Goal: Information Seeking & Learning: Check status

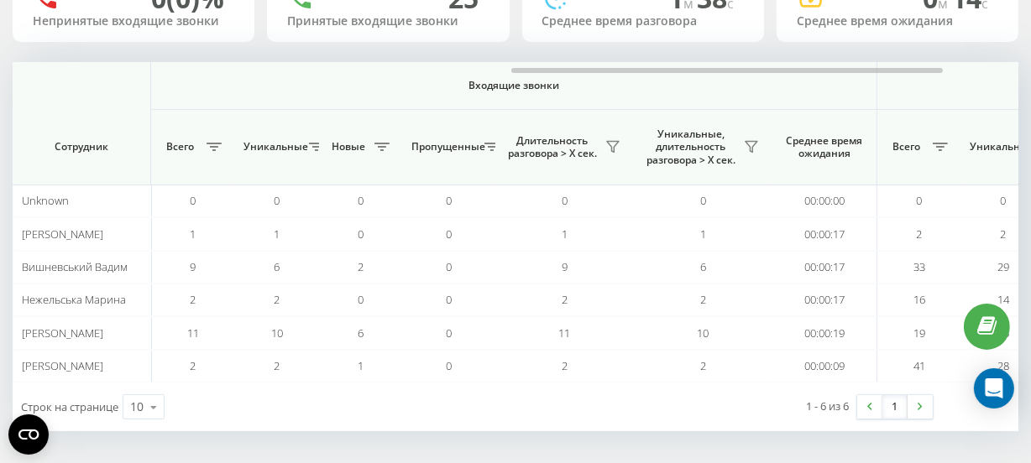
scroll to position [0, 1160]
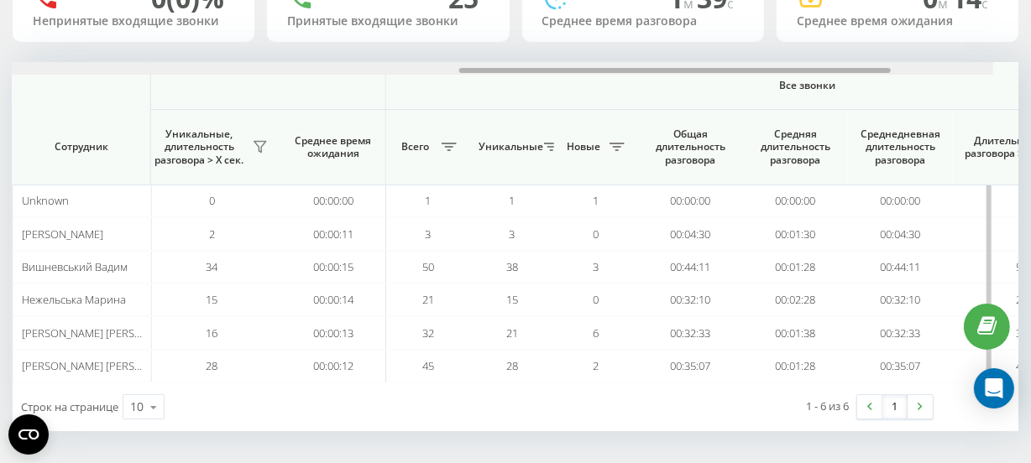
scroll to position [0, 1126]
drag, startPoint x: 402, startPoint y: 69, endPoint x: 886, endPoint y: 84, distance: 484.6
click at [886, 84] on div "Входящие звонки Исходящие звонки Все звонки Сотрудник Всего Уникальные Новые Пр…" at bounding box center [516, 222] width 1006 height 321
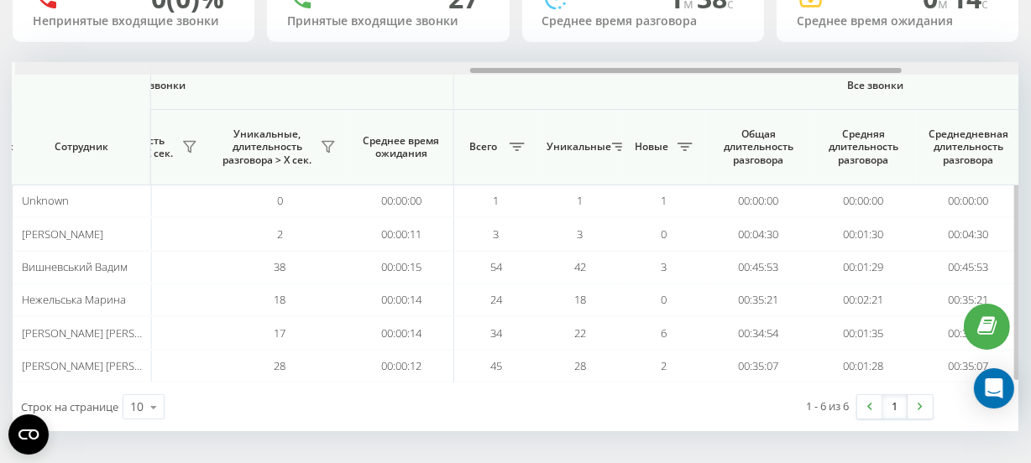
scroll to position [0, 1058]
drag, startPoint x: 0, startPoint y: 0, endPoint x: 874, endPoint y: 77, distance: 877.2
click at [874, 77] on div "Входящие звонки Исходящие звонки Все звонки Сотрудник Всего Уникальные Новые Пр…" at bounding box center [516, 222] width 1006 height 321
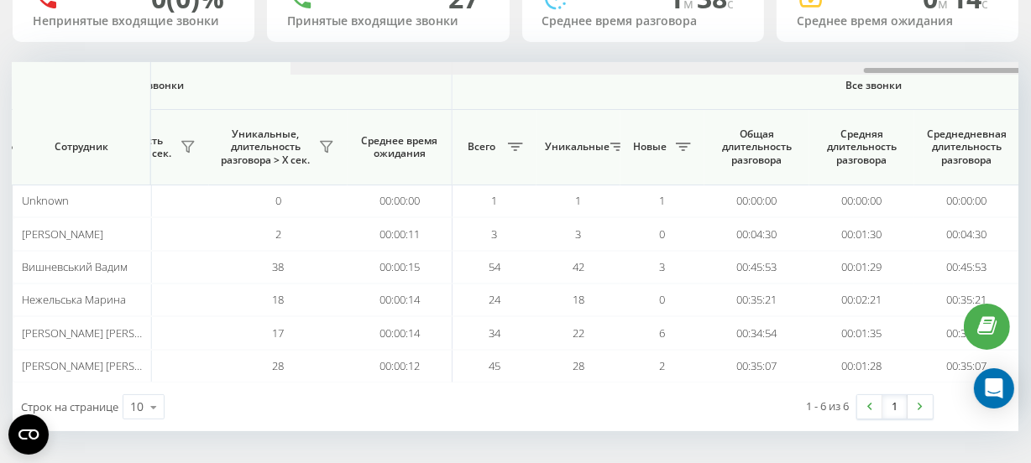
scroll to position [0, 1335]
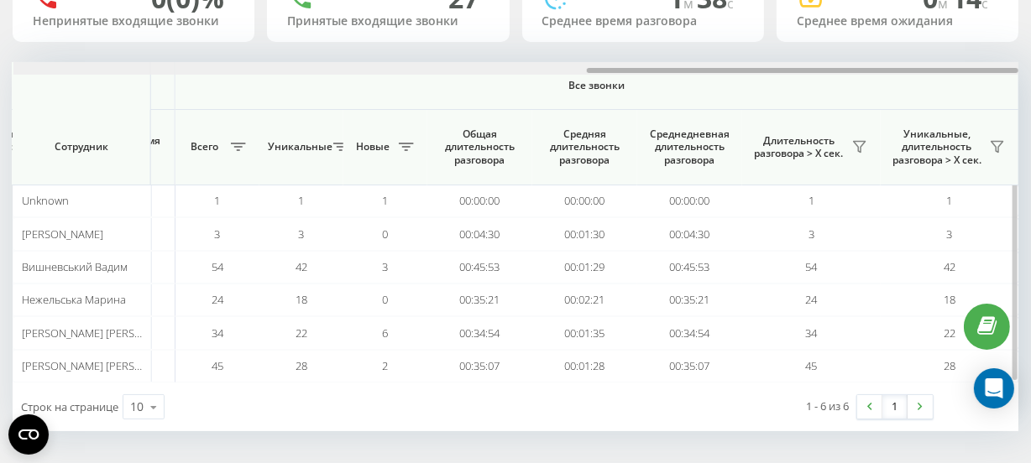
drag, startPoint x: 551, startPoint y: 65, endPoint x: 227, endPoint y: 67, distance: 324.0
click at [227, 67] on div at bounding box center [516, 68] width 1006 height 13
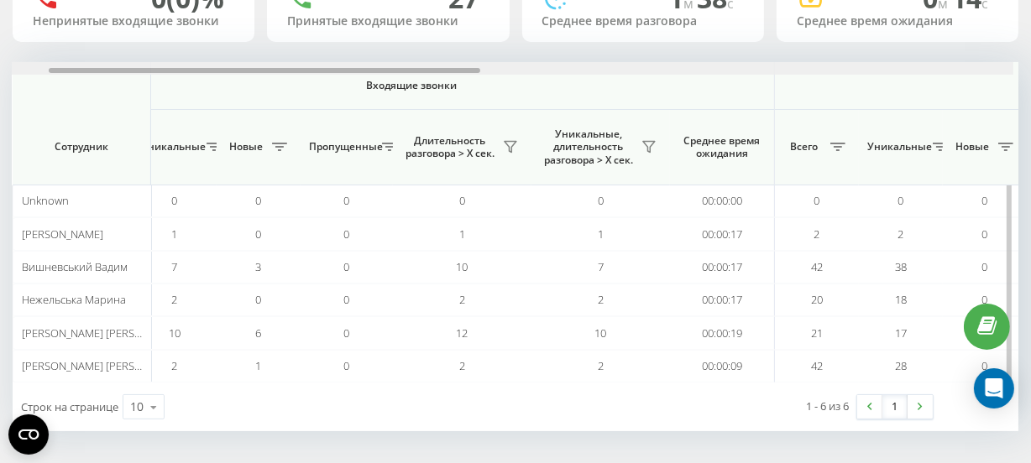
scroll to position [0, 93]
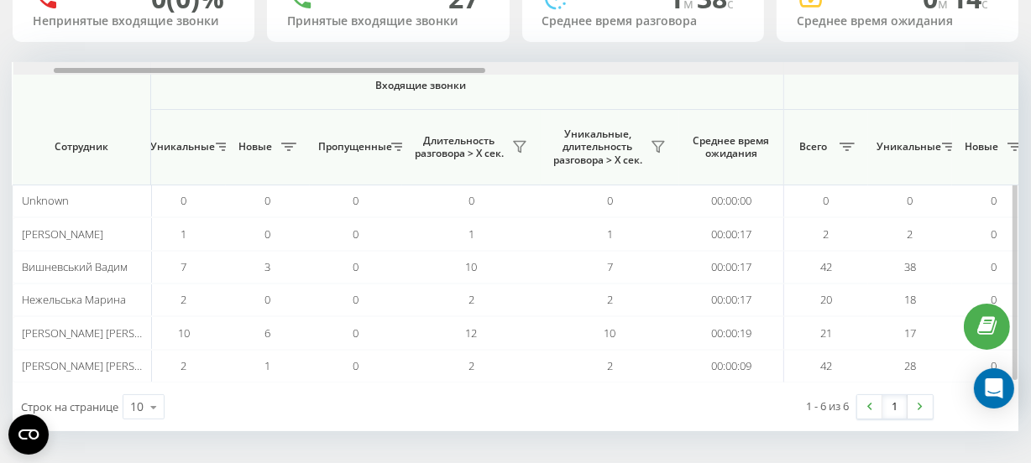
drag, startPoint x: 661, startPoint y: 67, endPoint x: 127, endPoint y: 79, distance: 534.0
click at [127, 79] on div "Входящие звонки Исходящие звонки Все звонки Сотрудник Всего Уникальные Новые Пр…" at bounding box center [516, 222] width 1006 height 321
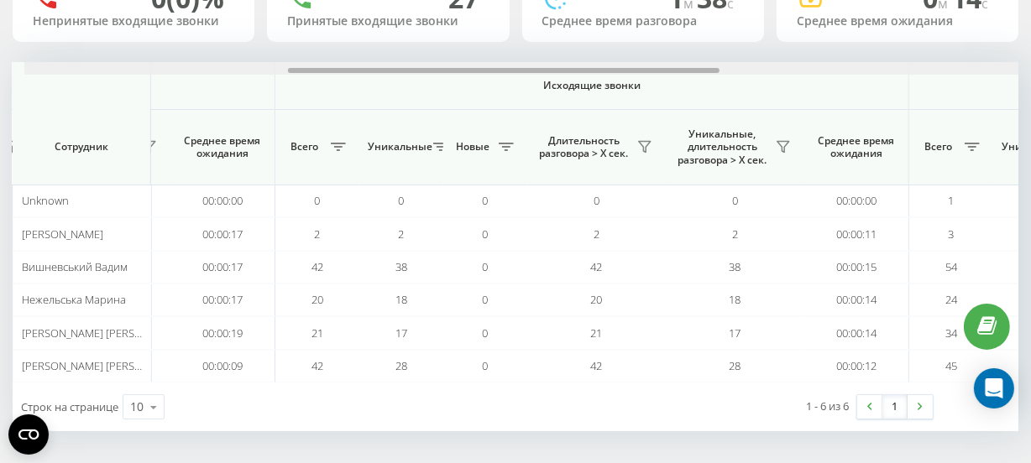
scroll to position [0, 593]
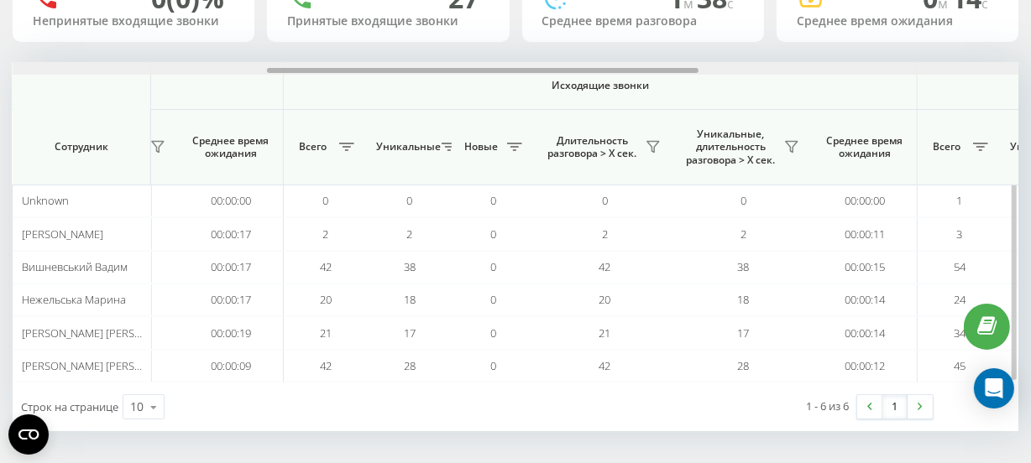
drag, startPoint x: 337, startPoint y: 71, endPoint x: 552, endPoint y: 73, distance: 214.9
click at [552, 73] on div at bounding box center [516, 68] width 1006 height 13
